Goal: Task Accomplishment & Management: Manage account settings

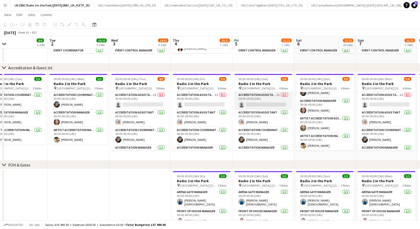
click at [260, 94] on app-card-role "Accreditation Assistant 1I 0/1 00:00-00:00 (24h) single-neutral-actions" at bounding box center [264, 101] width 58 height 18
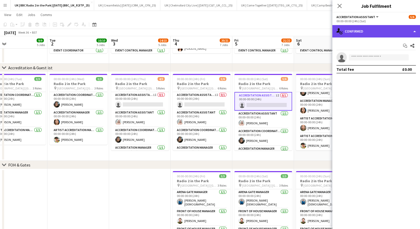
click at [380, 29] on div "single-neutral-actions-check-2 Confirmed" at bounding box center [377, 31] width 88 height 12
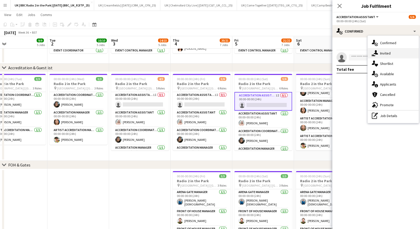
click at [381, 53] on div "single-neutral-actions-share-1 Invited" at bounding box center [393, 53] width 51 height 10
